Goal: Task Accomplishment & Management: Manage account settings

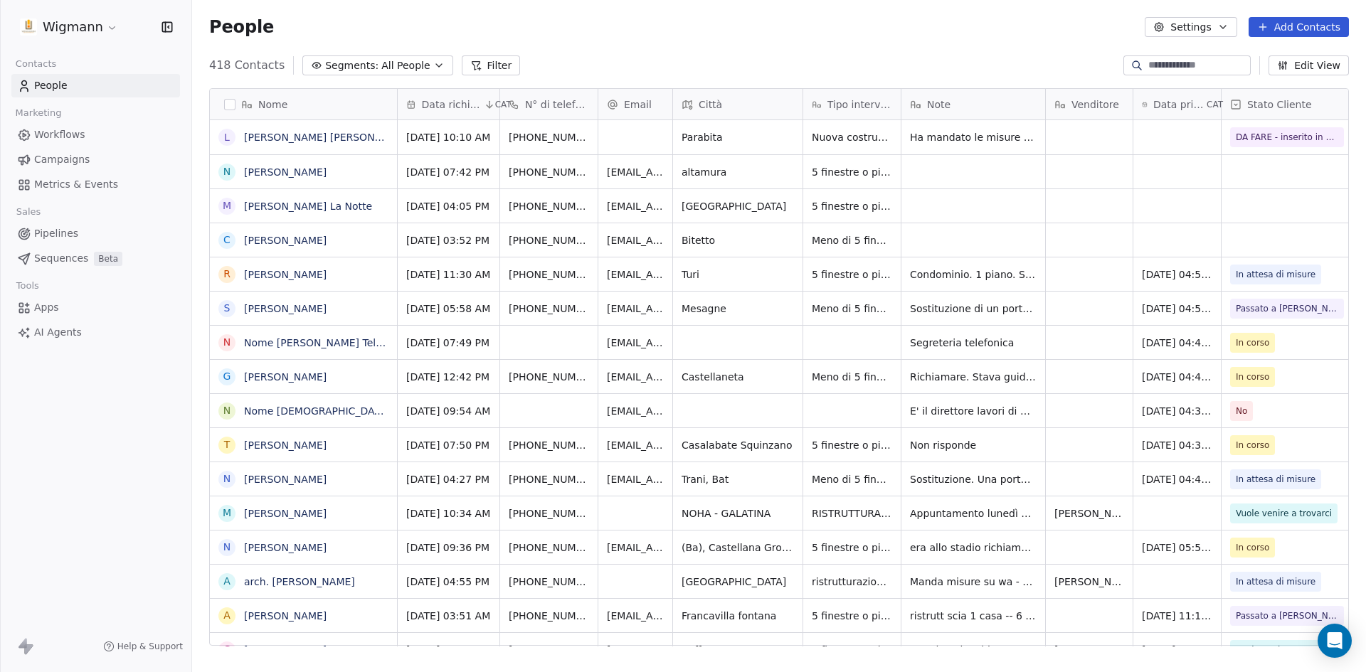
scroll to position [581, 1163]
click at [823, 9] on div "People Settings Add Contacts" at bounding box center [779, 27] width 1174 height 54
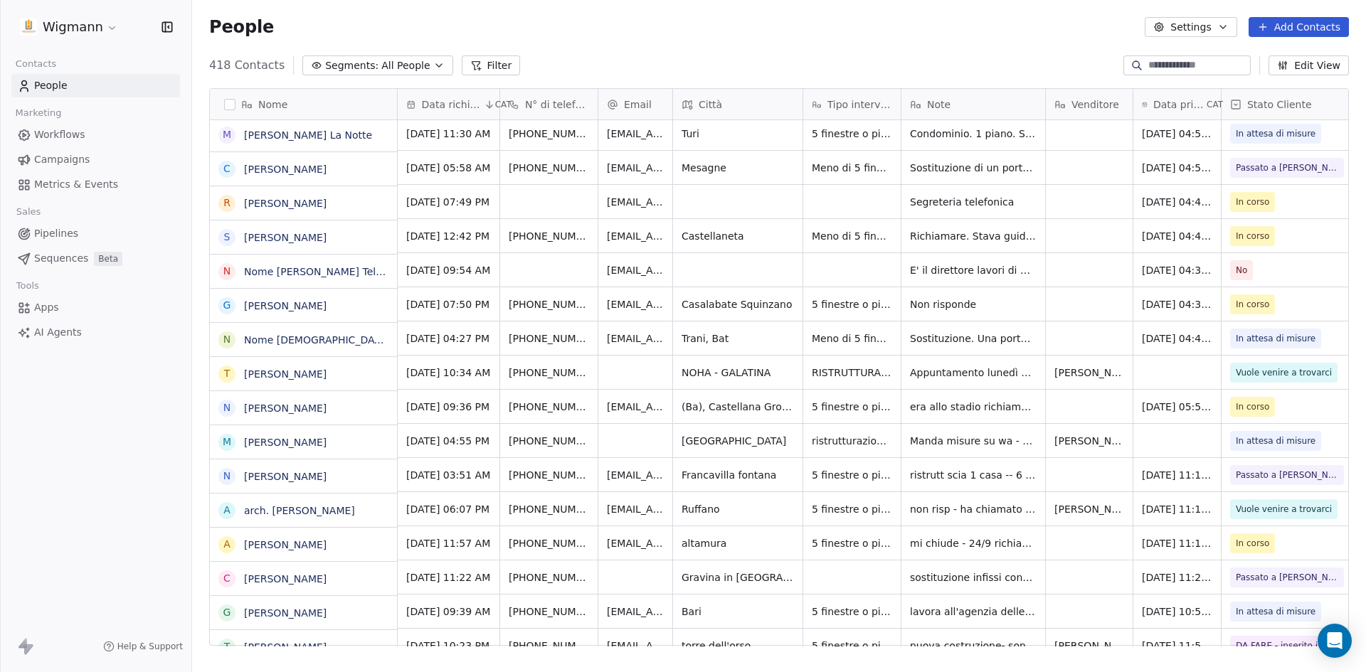
scroll to position [142, 0]
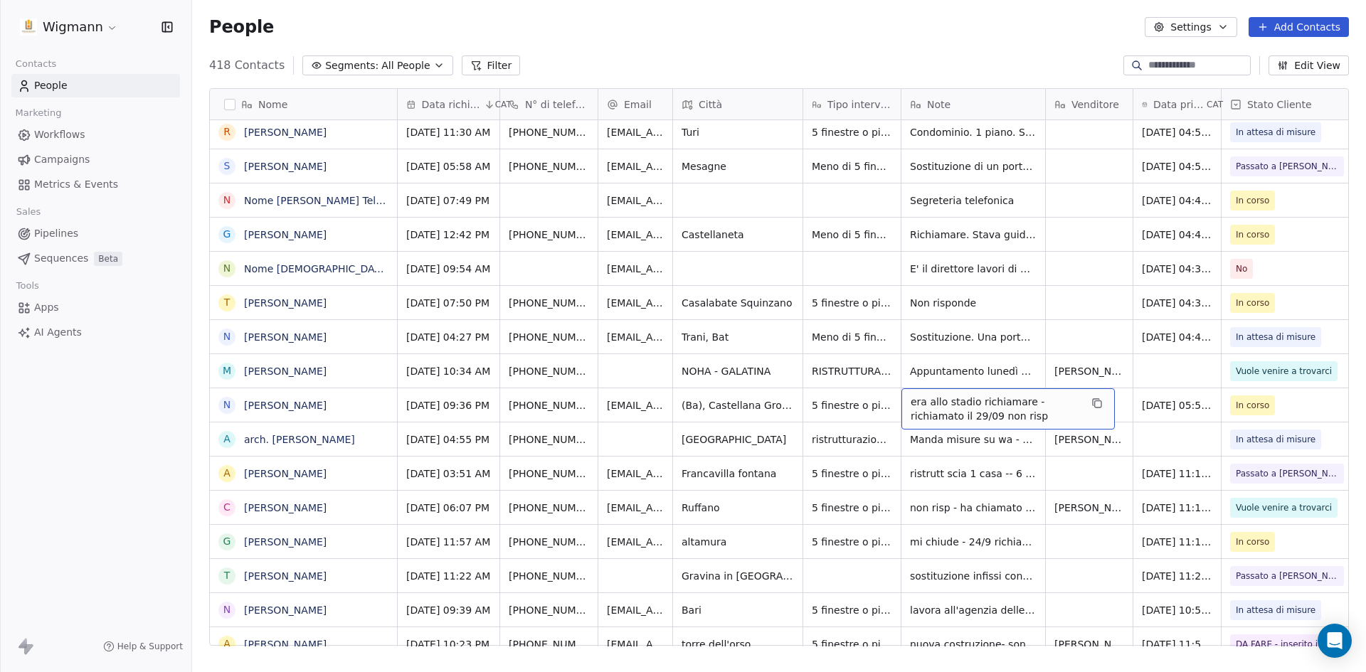
click at [888, 35] on div "People Settings Add Contacts" at bounding box center [779, 27] width 1140 height 20
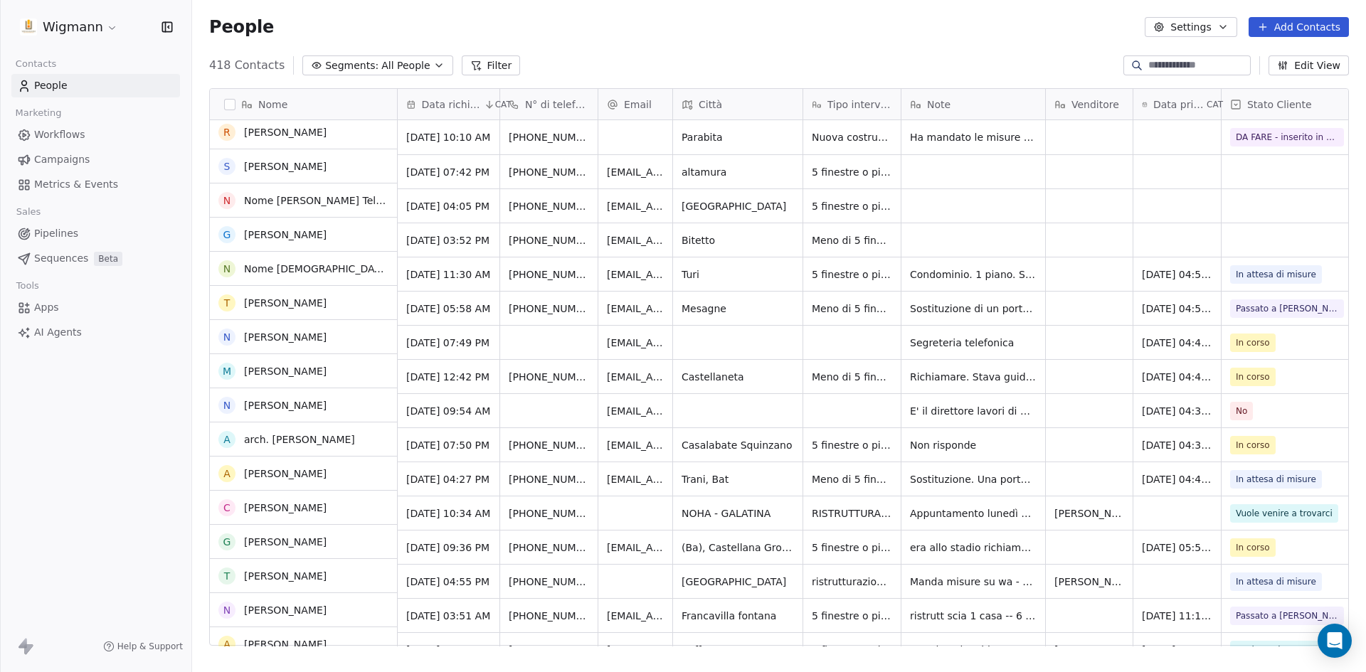
scroll to position [0, 0]
